Goal: Transaction & Acquisition: Download file/media

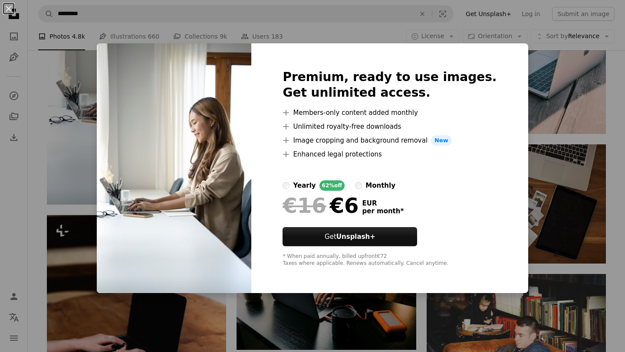
scroll to position [2115, 0]
click at [558, 83] on div "An X shape Premium, ready to use images. Get unlimited access. A plus sign Memb…" at bounding box center [312, 176] width 625 height 352
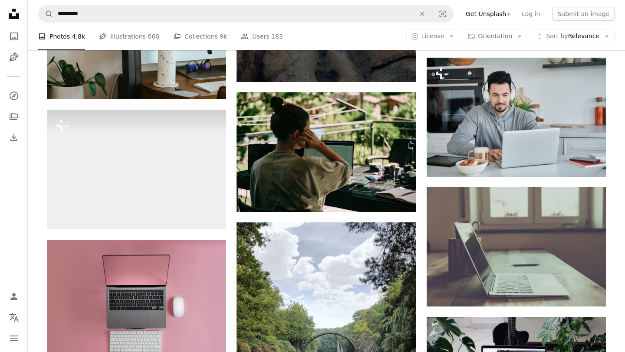
scroll to position [4087, 0]
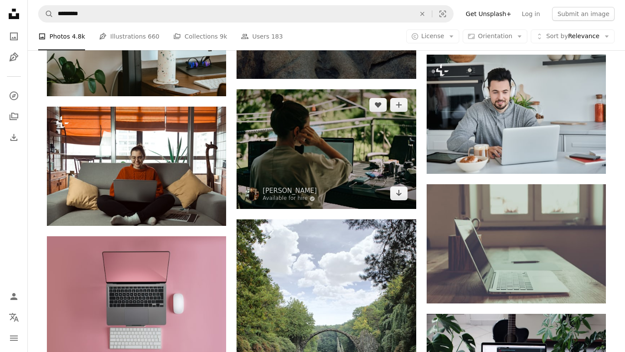
click at [313, 157] on img at bounding box center [326, 149] width 179 height 120
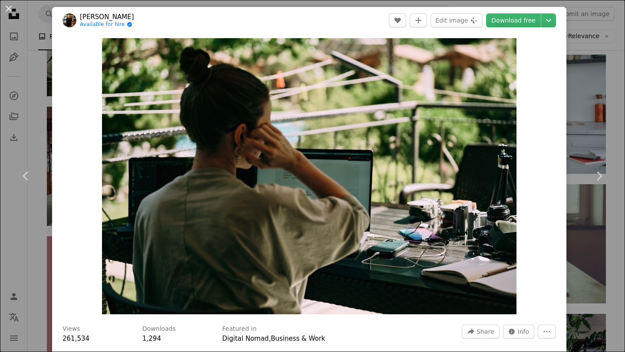
click at [613, 92] on div "An X shape Chevron left Chevron right Aleh Tsikhanau Available for hire A check…" at bounding box center [312, 176] width 625 height 352
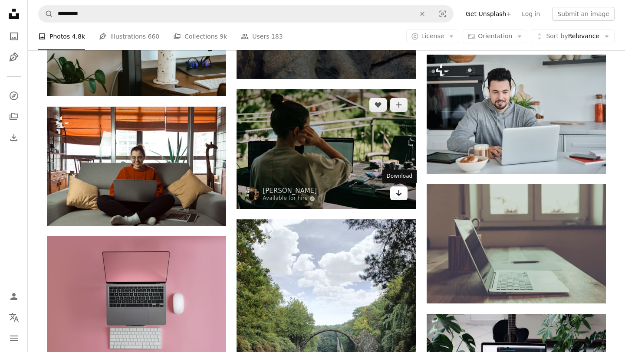
click at [398, 194] on icon "Arrow pointing down" at bounding box center [398, 193] width 7 height 10
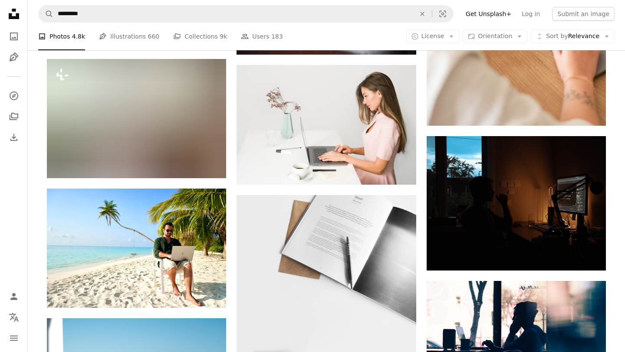
scroll to position [4676, 0]
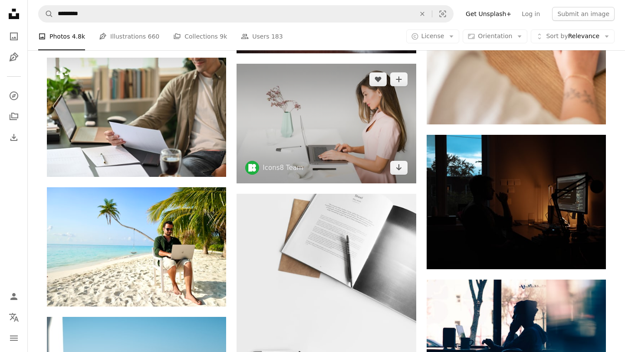
click at [349, 127] on img at bounding box center [326, 124] width 179 height 120
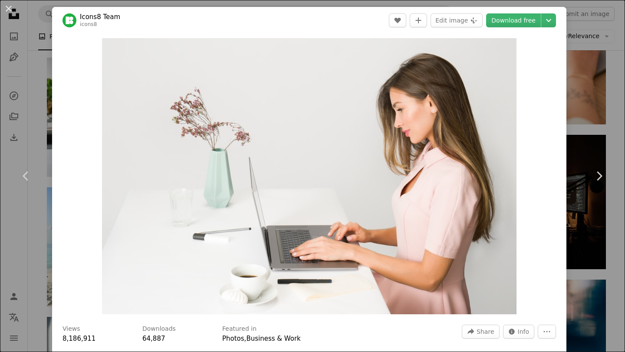
click at [596, 101] on div "An X shape Chevron left Chevron right Icons8 Team icons8 A heart A plus sign Ed…" at bounding box center [312, 176] width 625 height 352
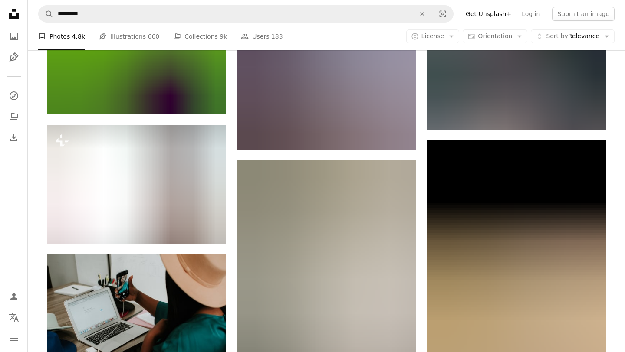
scroll to position [26768, 0]
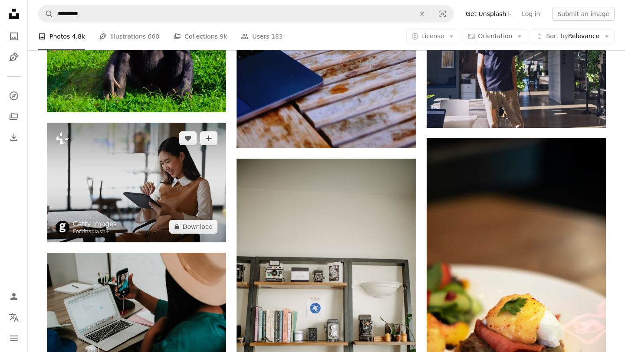
click at [188, 159] on img at bounding box center [136, 182] width 179 height 119
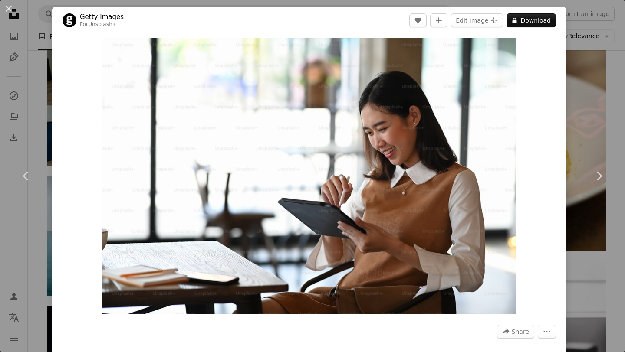
scroll to position [11, 0]
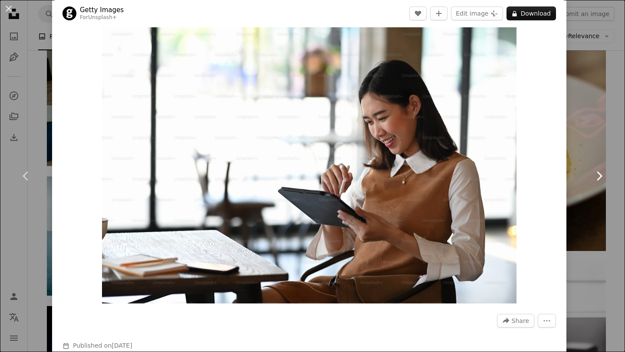
click at [588, 138] on link "Chevron right" at bounding box center [599, 176] width 52 height 83
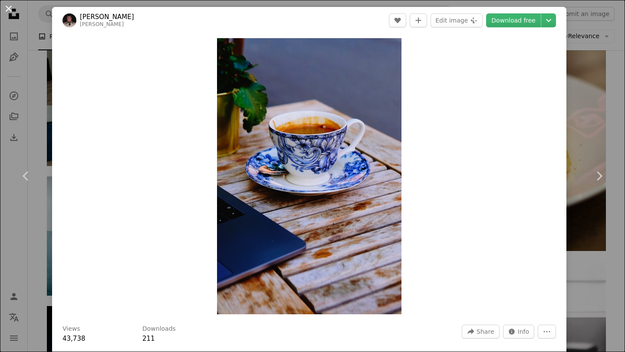
click at [9, 9] on button "An X shape" at bounding box center [8, 8] width 10 height 10
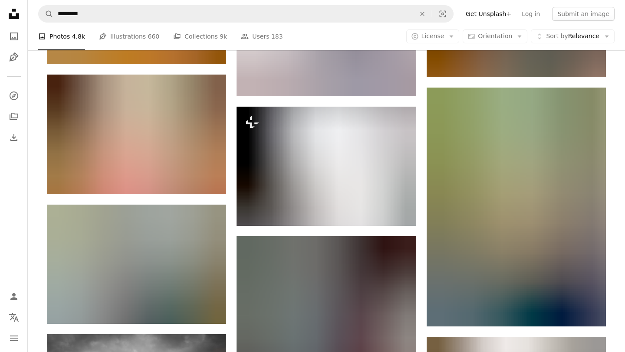
scroll to position [60573, 0]
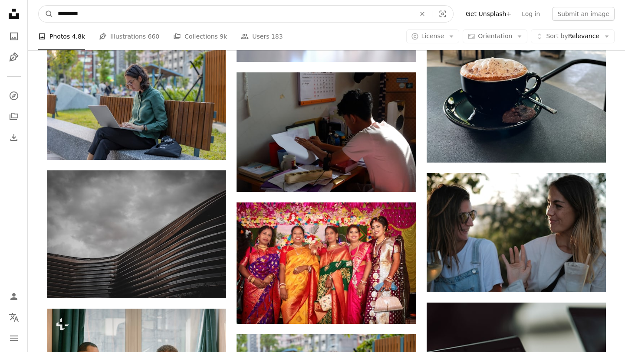
drag, startPoint x: 88, startPoint y: 12, endPoint x: 17, endPoint y: 14, distance: 70.4
type input "********"
click button "A magnifying glass" at bounding box center [46, 14] width 15 height 16
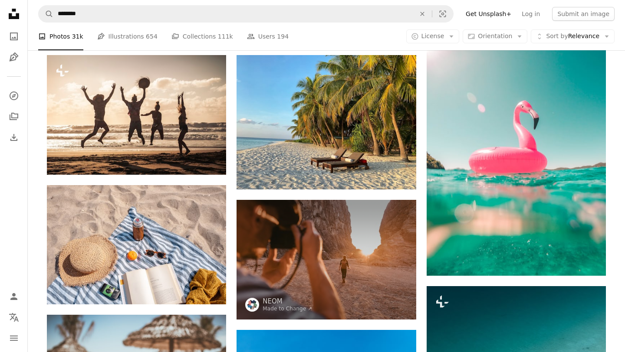
scroll to position [57, 0]
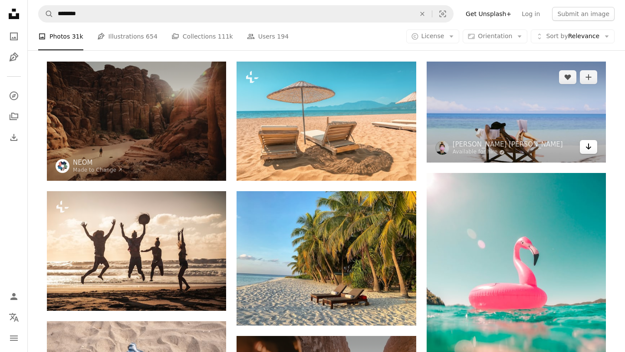
click at [590, 149] on icon "Arrow pointing down" at bounding box center [588, 147] width 7 height 10
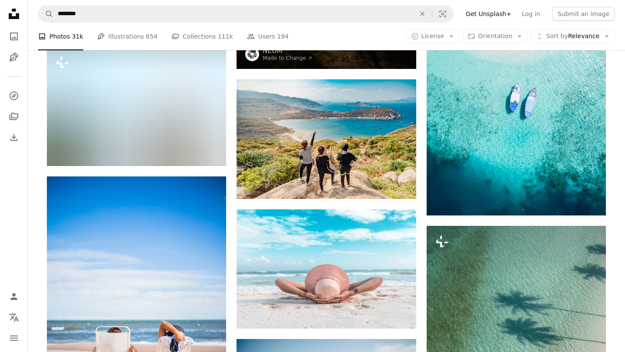
scroll to position [1103, 0]
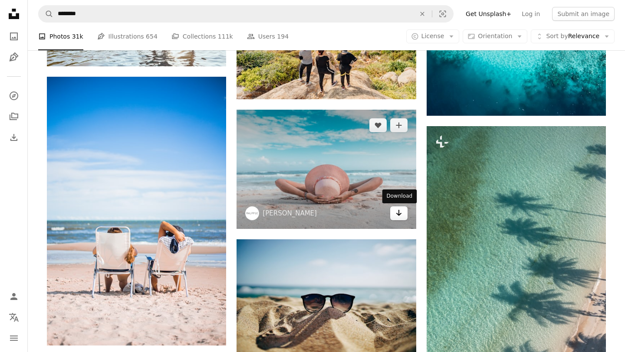
click at [399, 214] on icon "Arrow pointing down" at bounding box center [398, 213] width 7 height 10
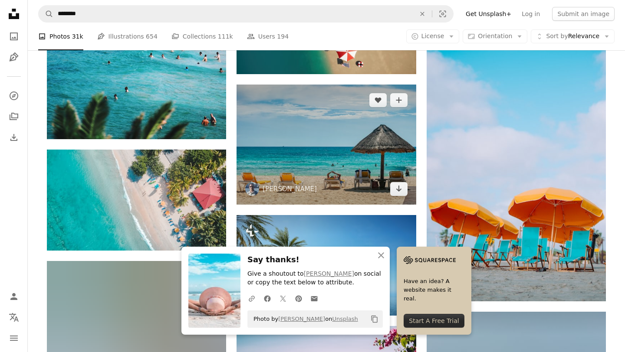
scroll to position [1504, 0]
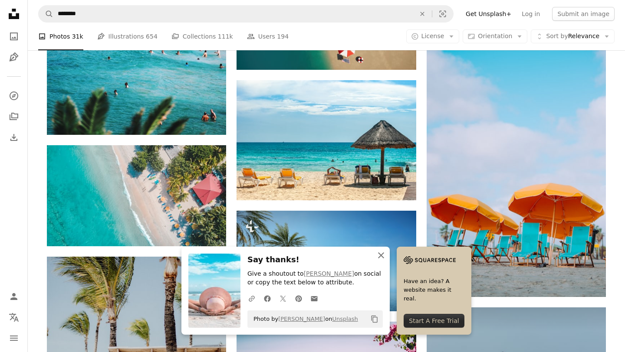
click at [383, 257] on icon "button" at bounding box center [381, 256] width 6 height 6
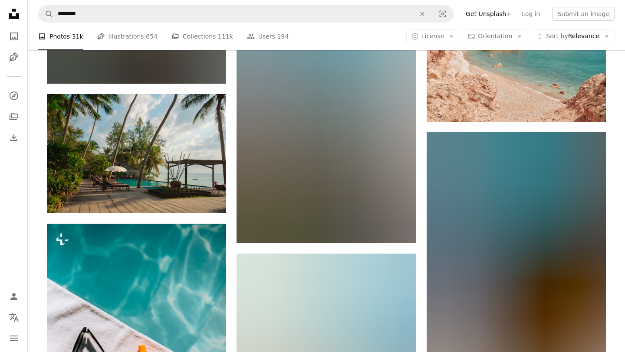
scroll to position [5728, 0]
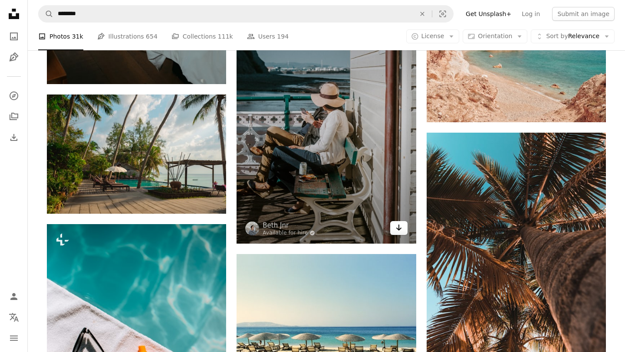
click at [399, 233] on icon "Arrow pointing down" at bounding box center [398, 228] width 7 height 10
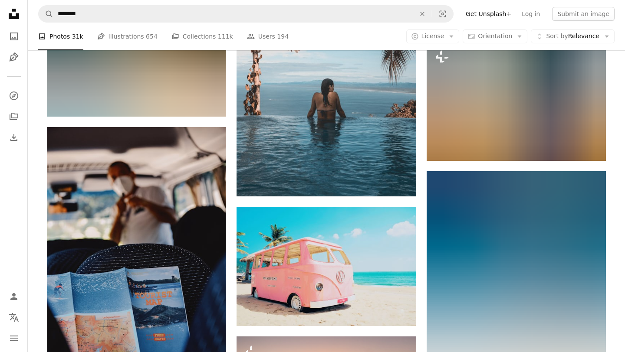
scroll to position [6623, 0]
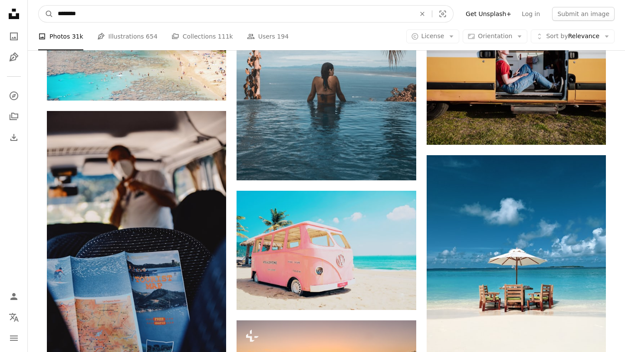
drag, startPoint x: 100, startPoint y: 16, endPoint x: 32, endPoint y: 13, distance: 68.7
click at [32, 13] on nav "A magnifying glass ******** An X shape Visual search Filters Get Unsplash+ Log …" at bounding box center [326, 14] width 597 height 28
type input "******"
click at [39, 6] on button "A magnifying glass" at bounding box center [46, 14] width 15 height 16
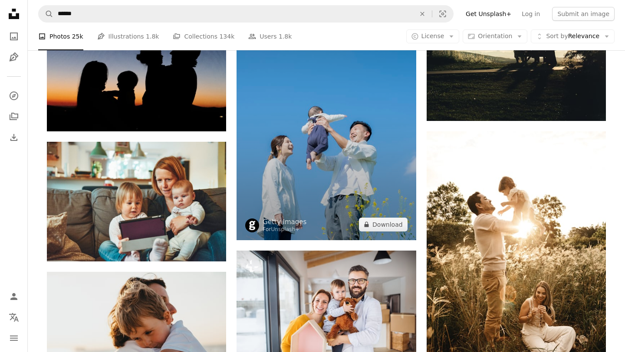
scroll to position [3364, 0]
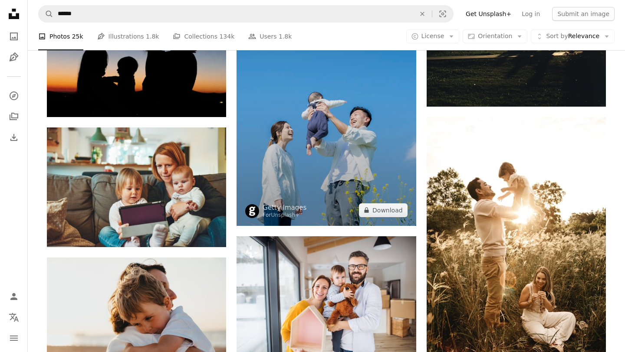
click at [358, 188] on img at bounding box center [326, 91] width 179 height 269
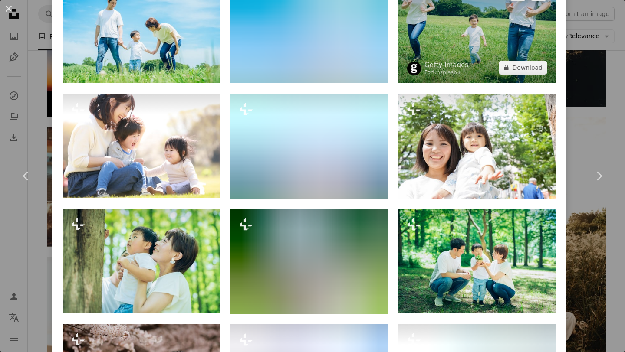
scroll to position [784, 0]
